Goal: Information Seeking & Learning: Learn about a topic

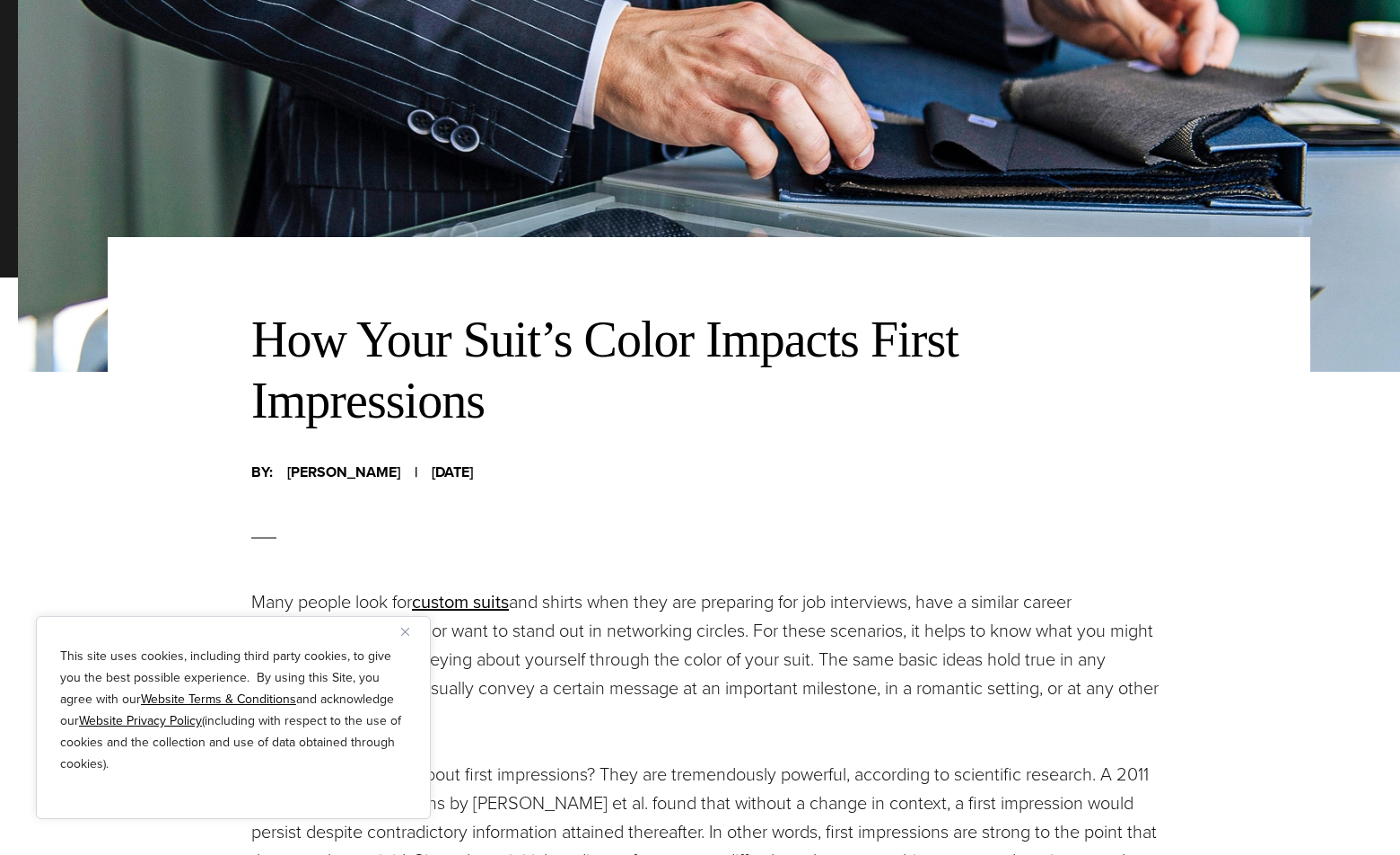
scroll to position [628, 0]
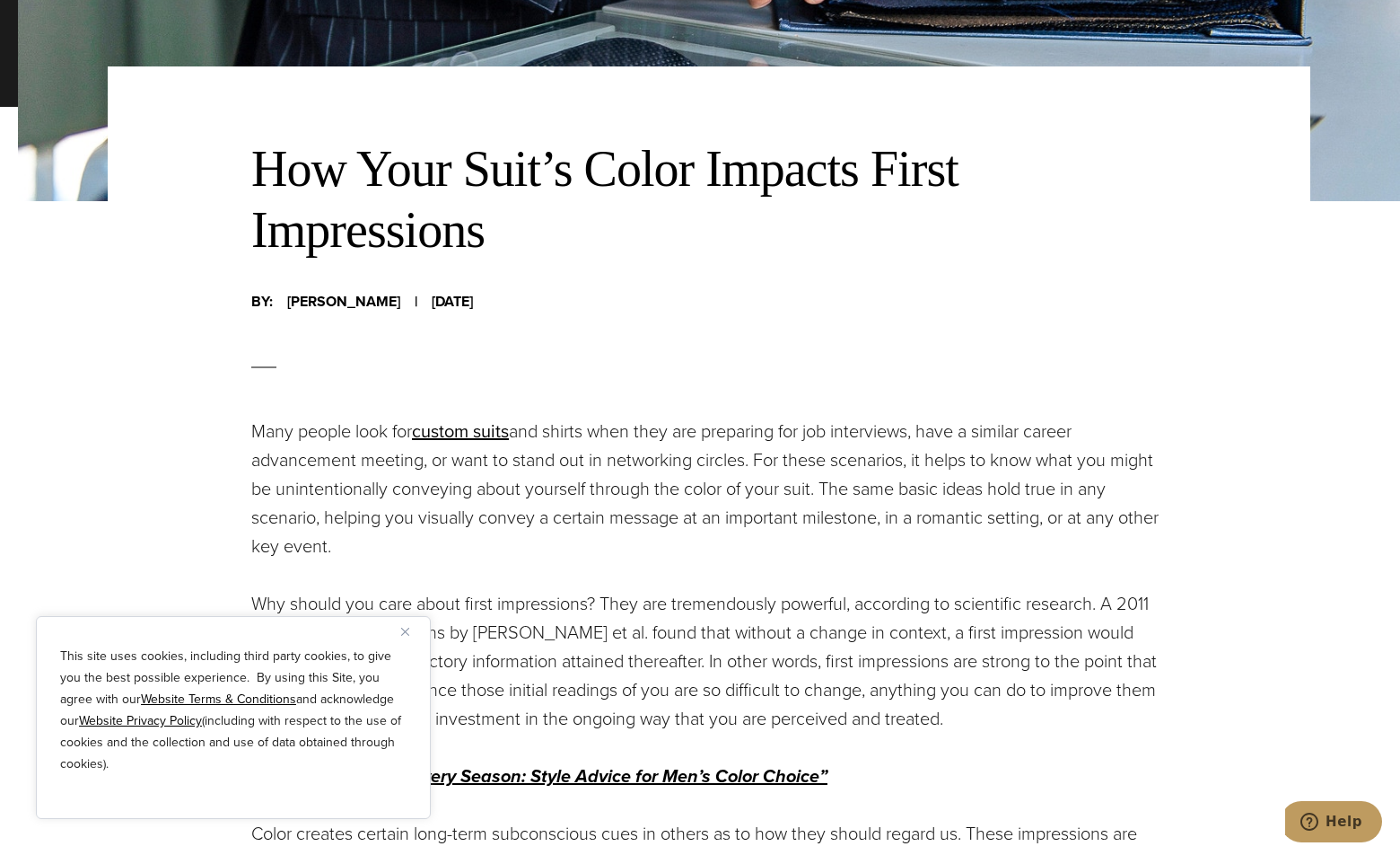
click at [409, 636] on button "Close" at bounding box center [412, 631] width 22 height 22
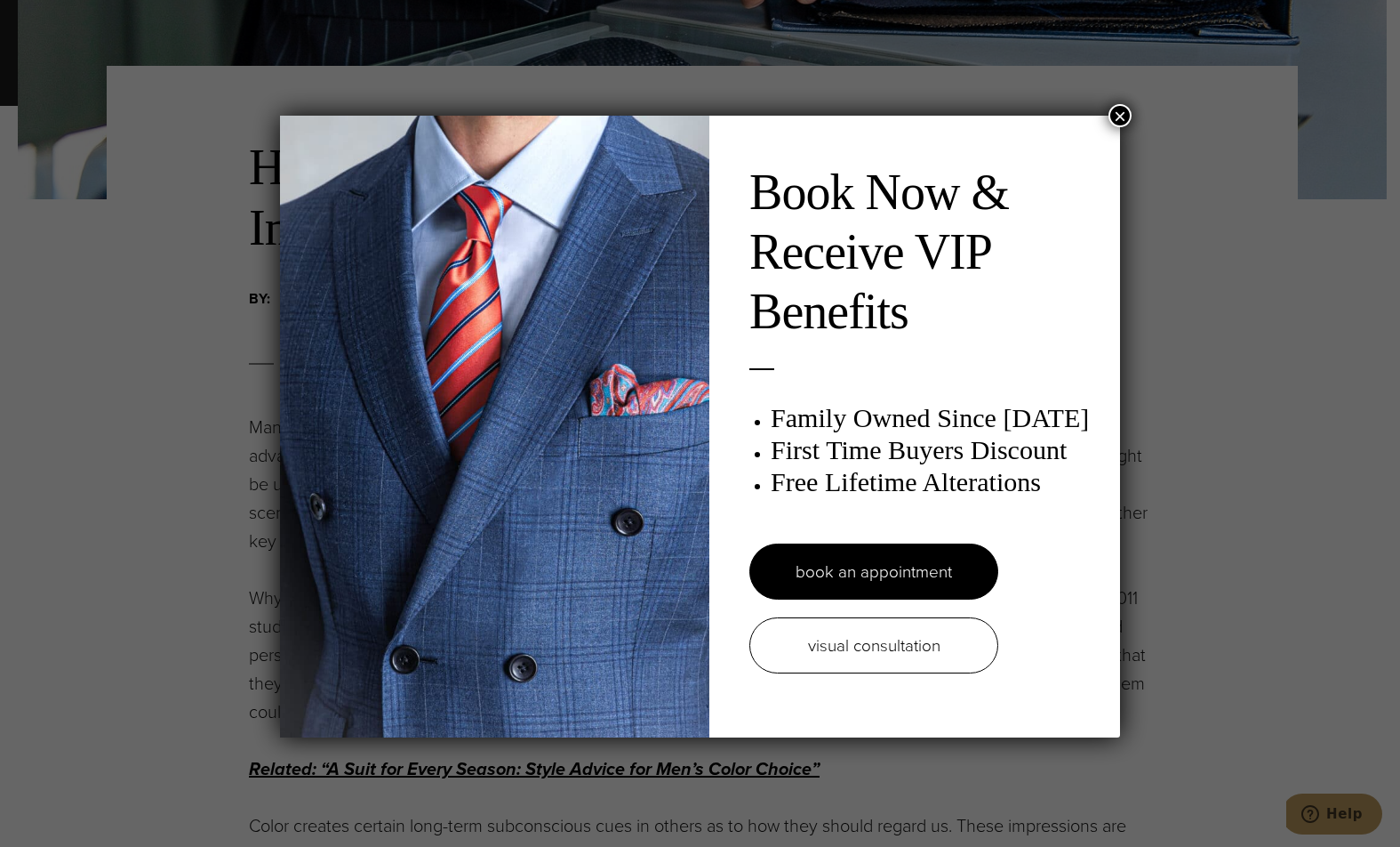
click at [1124, 111] on button "×" at bounding box center [1120, 116] width 24 height 24
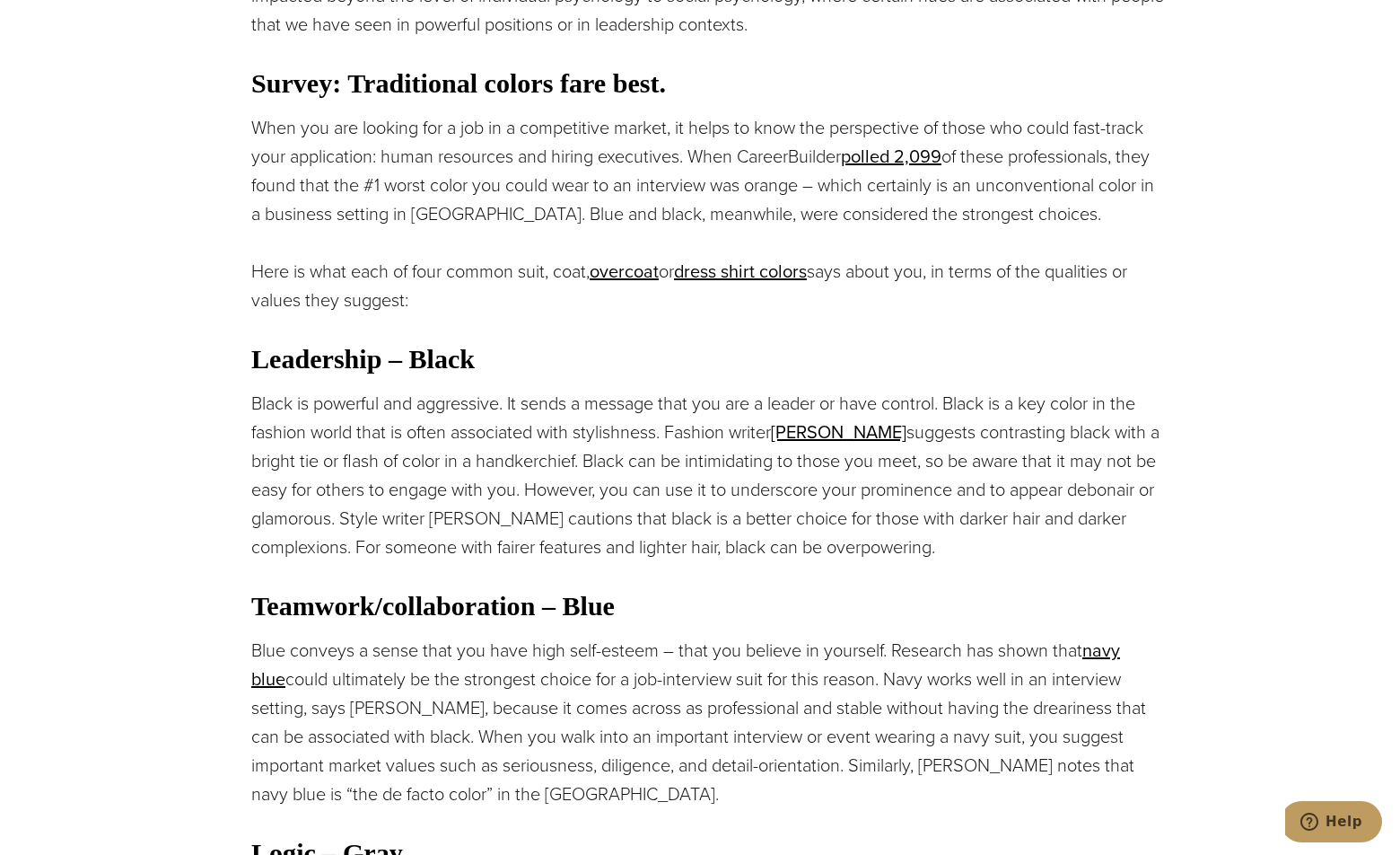
scroll to position [1526, 0]
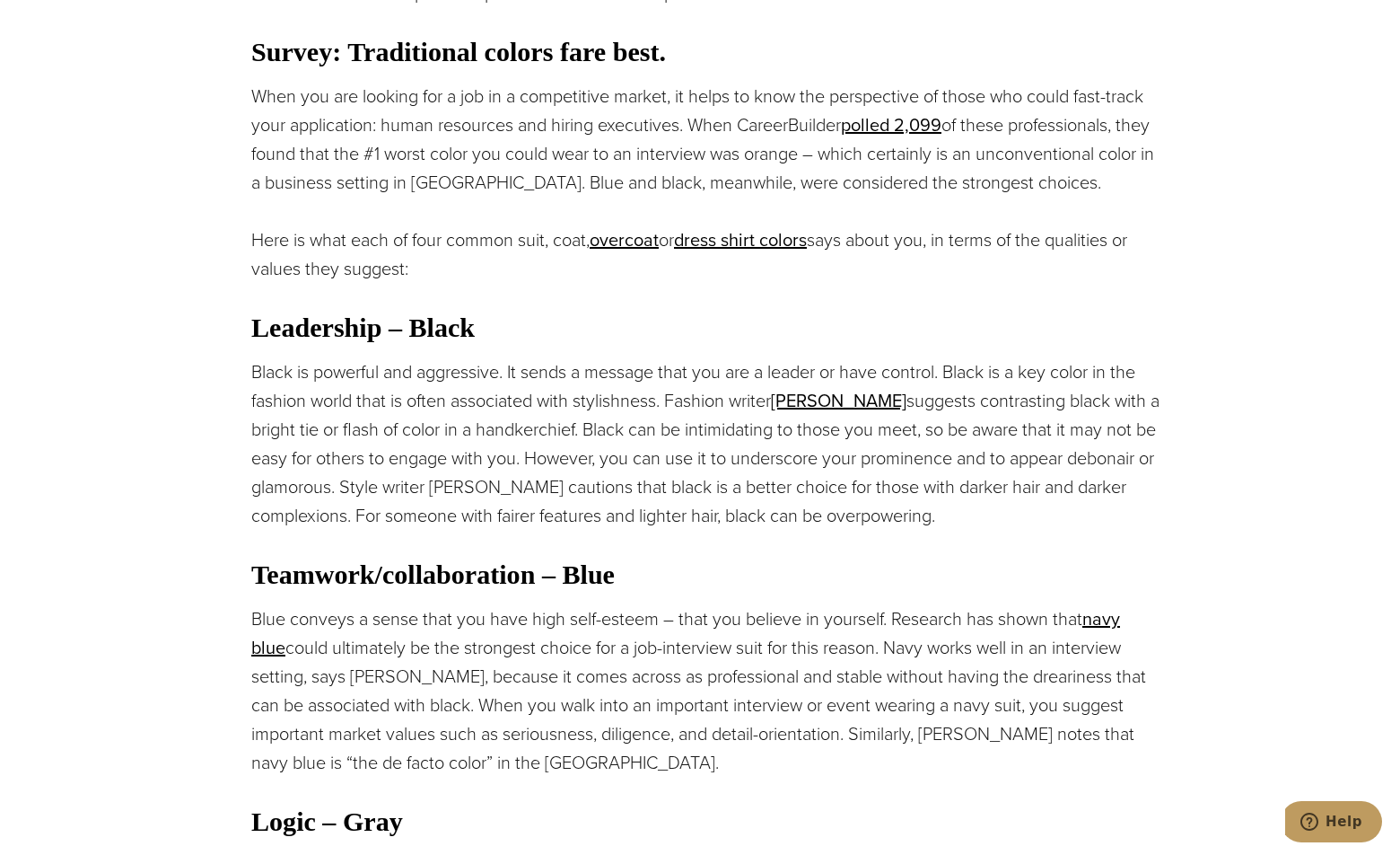
drag, startPoint x: 659, startPoint y: 245, endPoint x: 592, endPoint y: 291, distance: 81.3
click at [592, 291] on div "Many people look for custom suits and shirts when they are preparing for job in…" at bounding box center [709, 475] width 915 height 1913
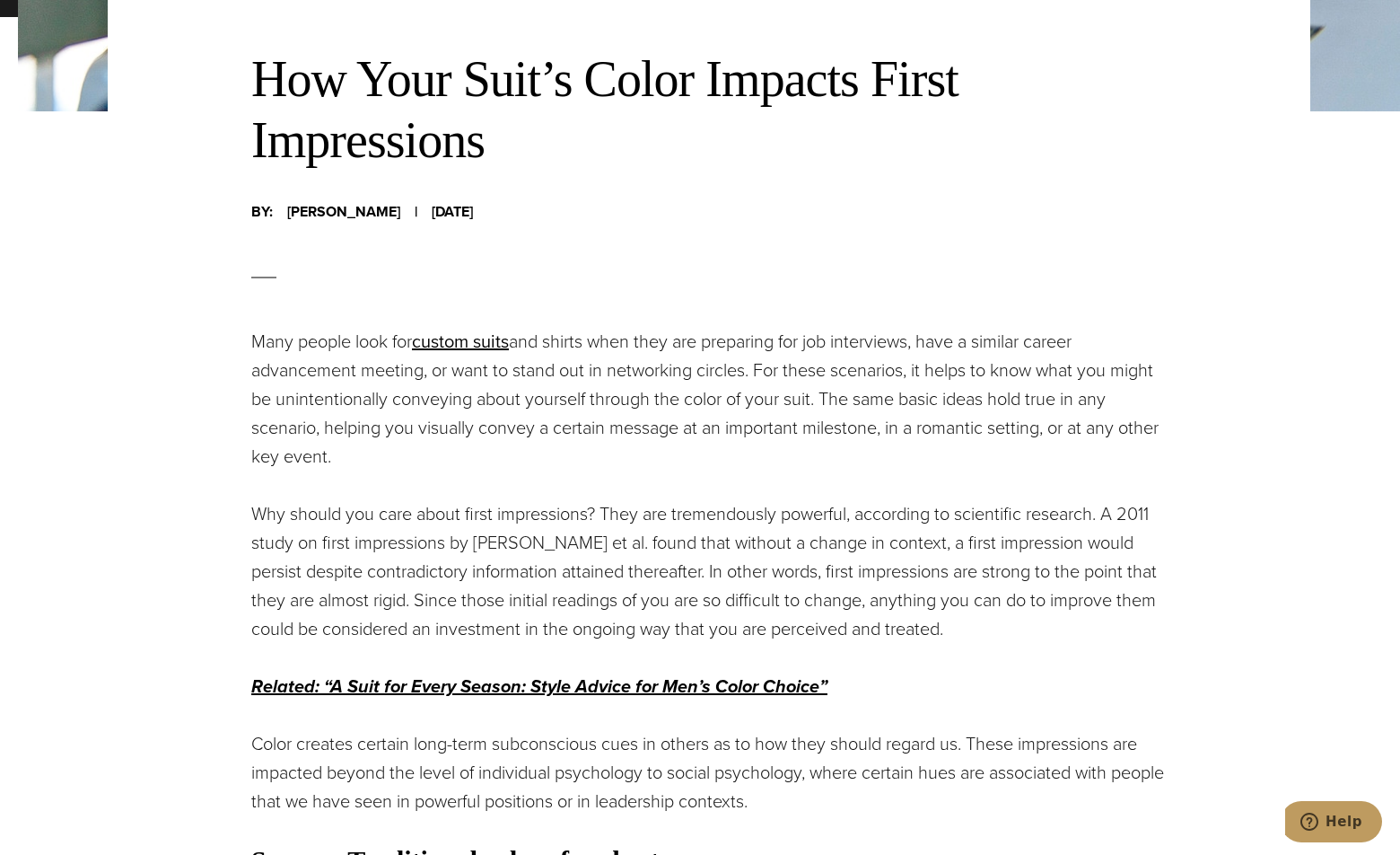
scroll to position [0, 0]
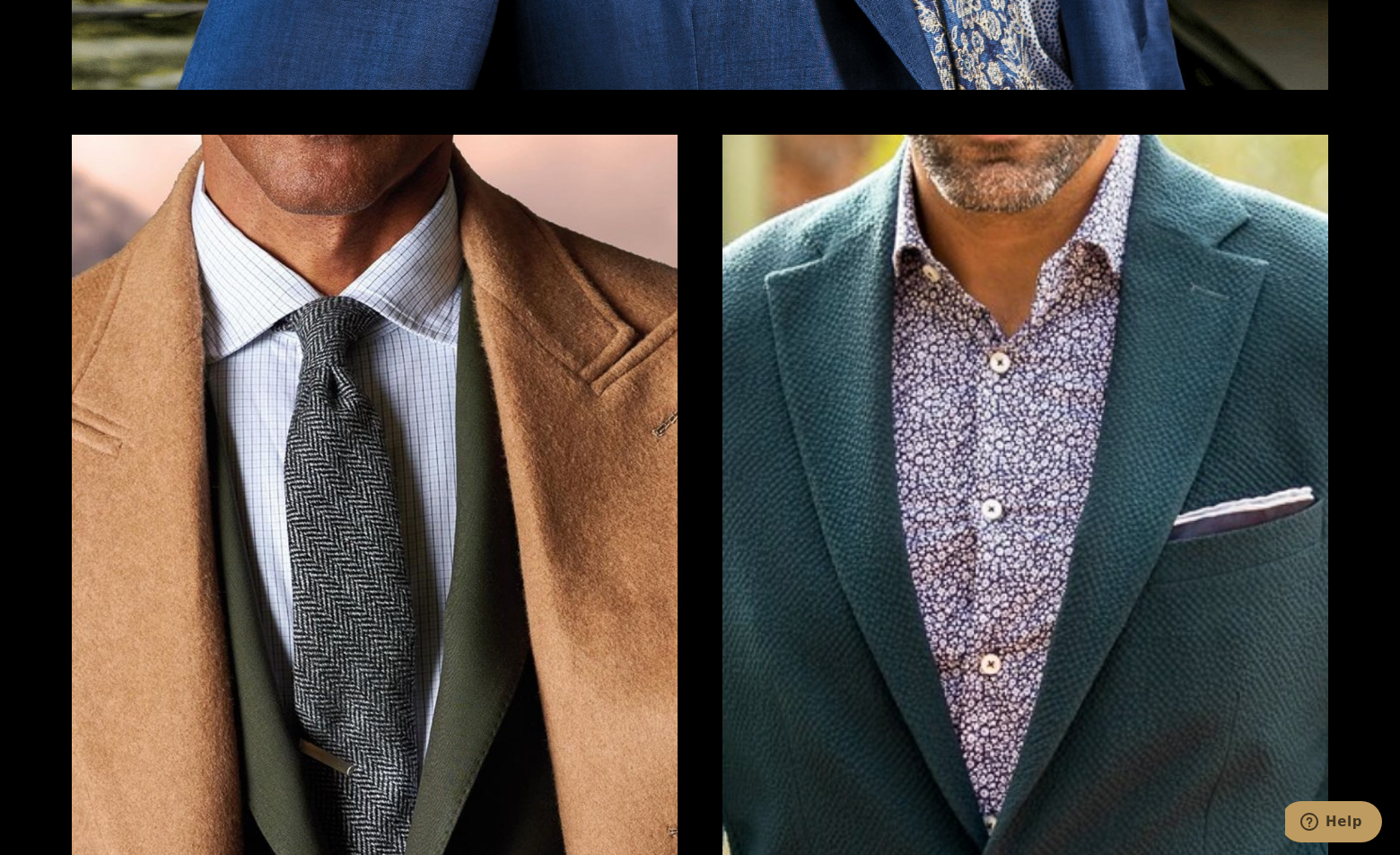
scroll to position [3411, 0]
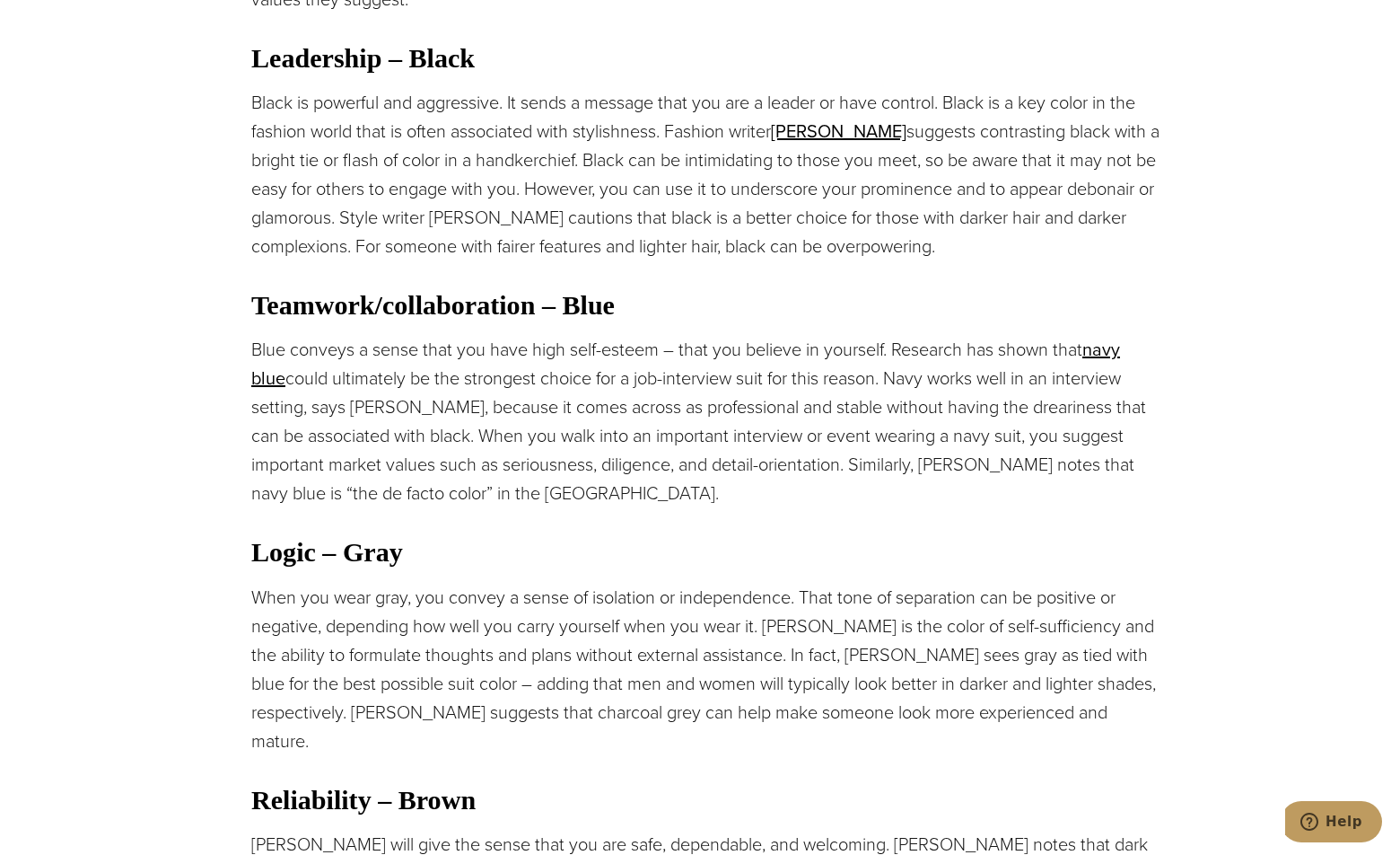
scroll to position [2155, 0]
